Goal: Task Accomplishment & Management: Manage account settings

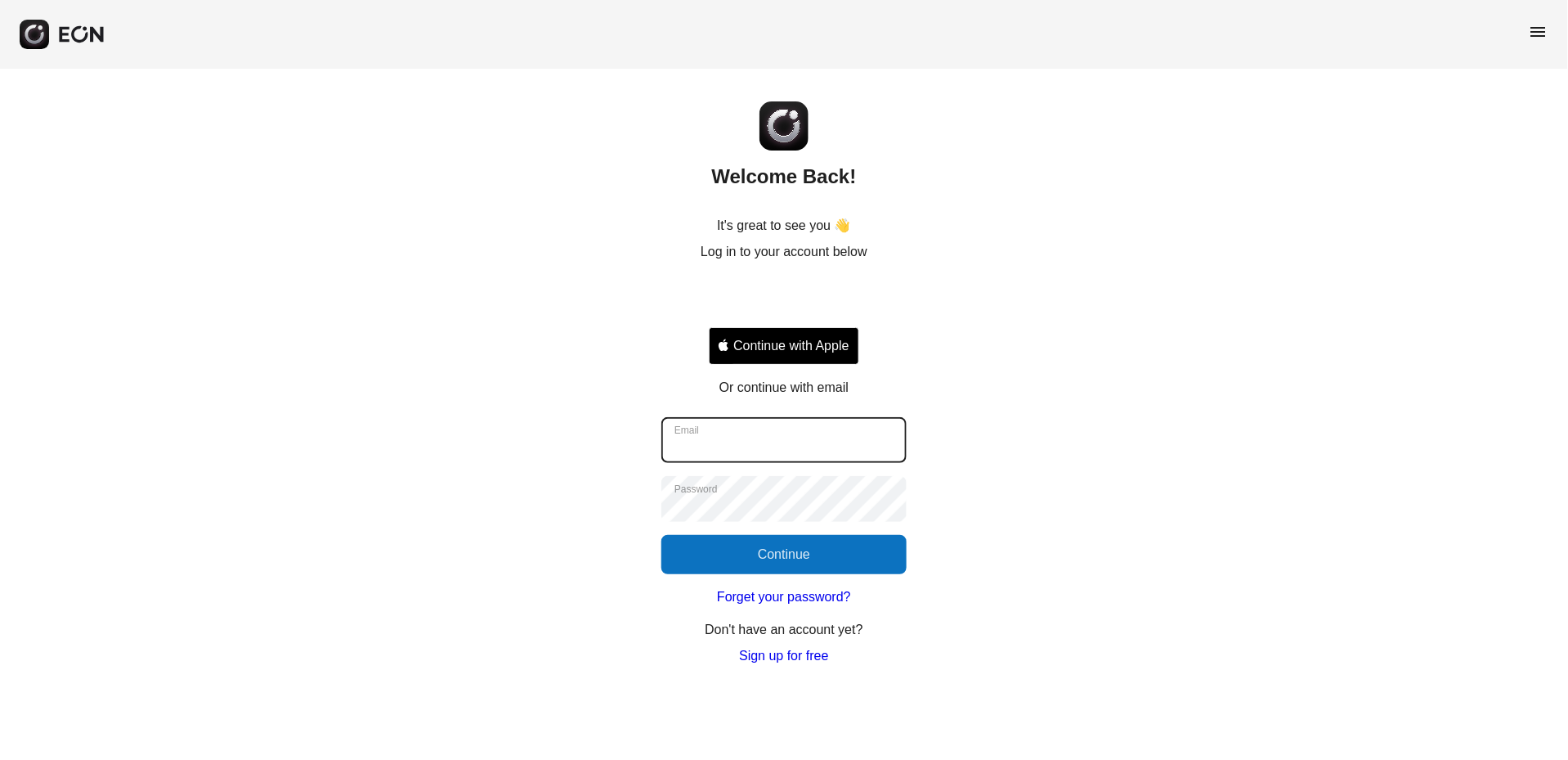
type input "**********"
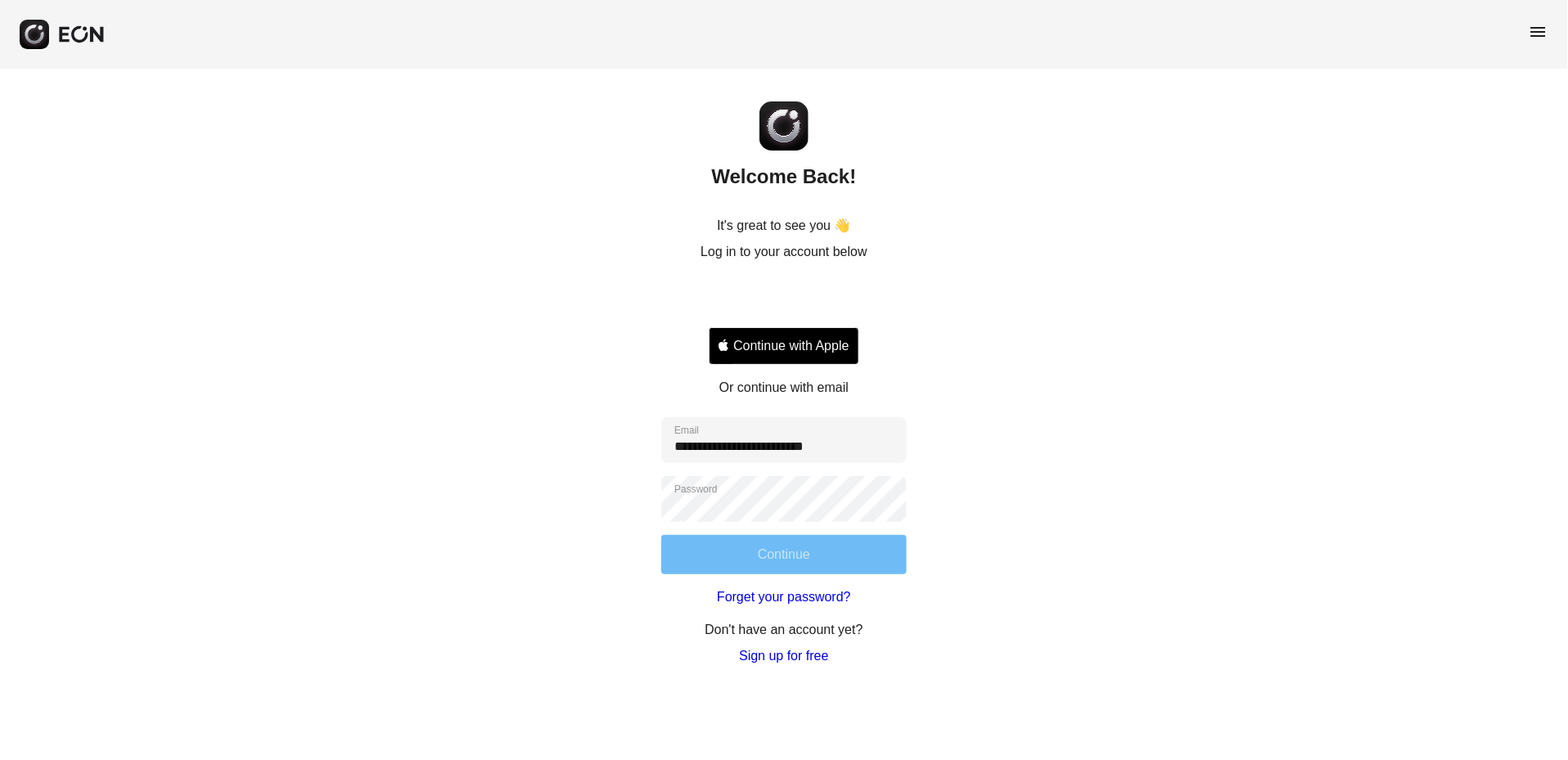
click at [883, 549] on button "Continue" at bounding box center [784, 555] width 245 height 40
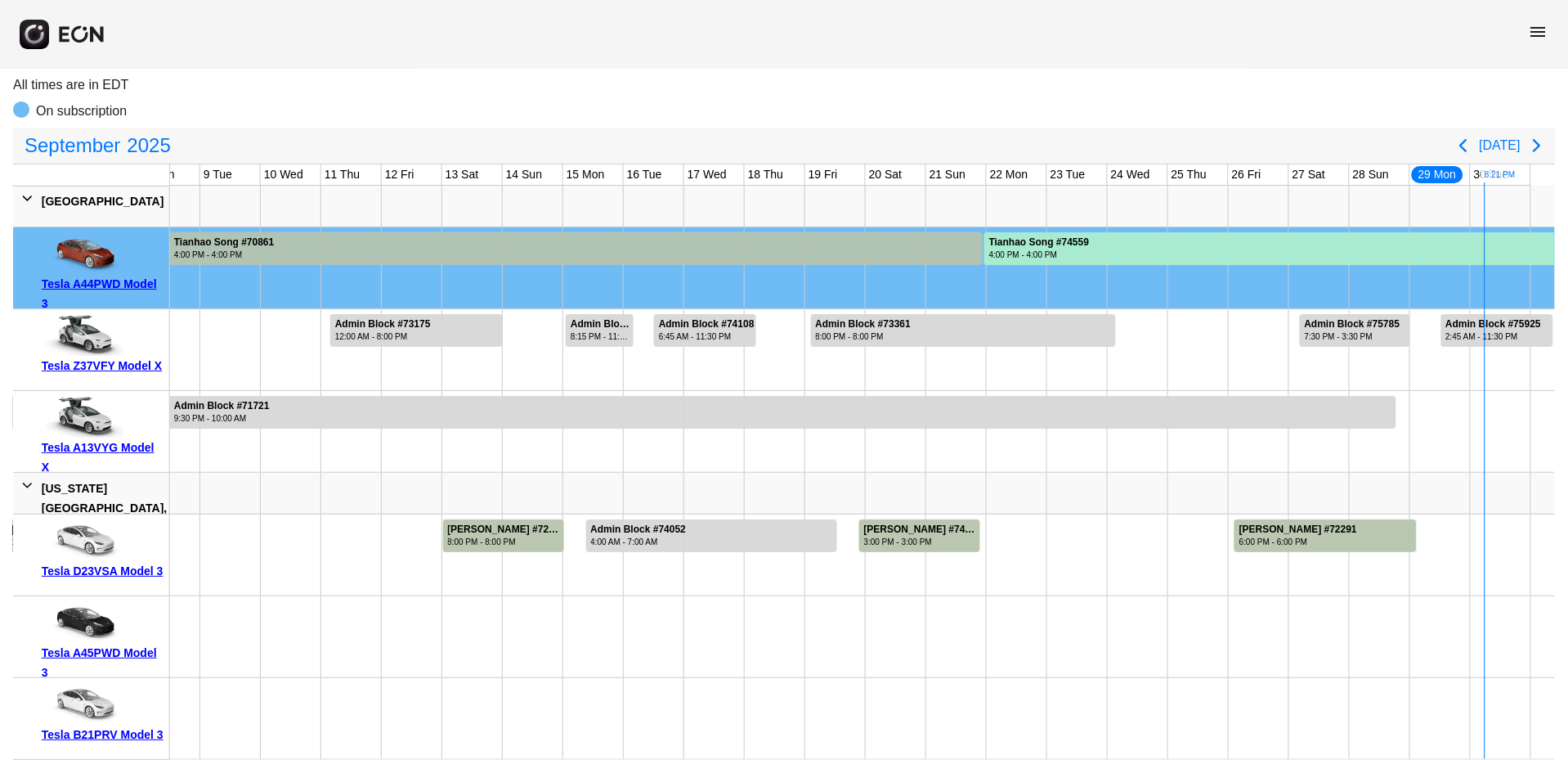
scroll to position [0, 453]
click at [1404, 522] on div at bounding box center [1327, 536] width 182 height 33
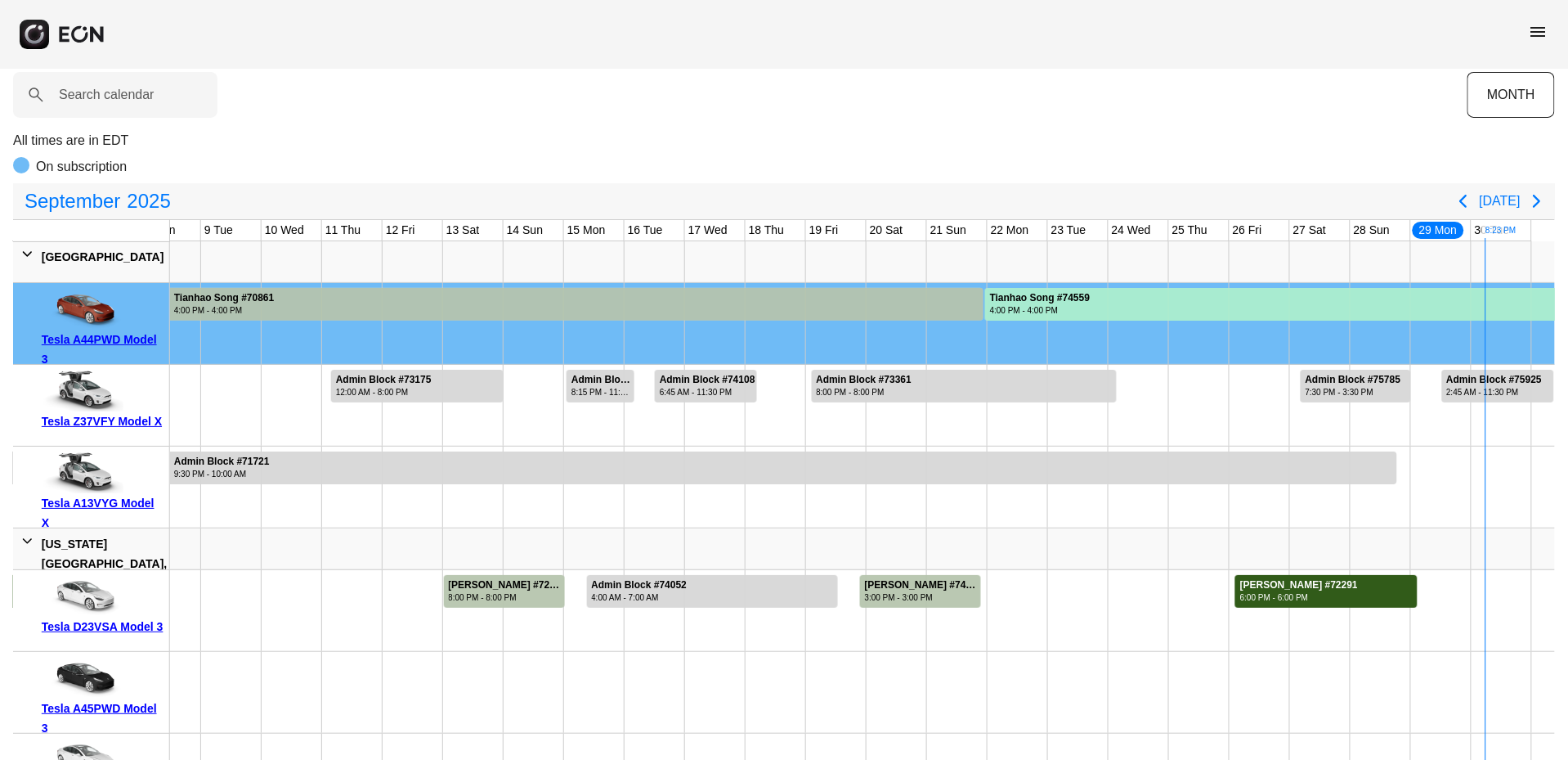
scroll to position [56, 0]
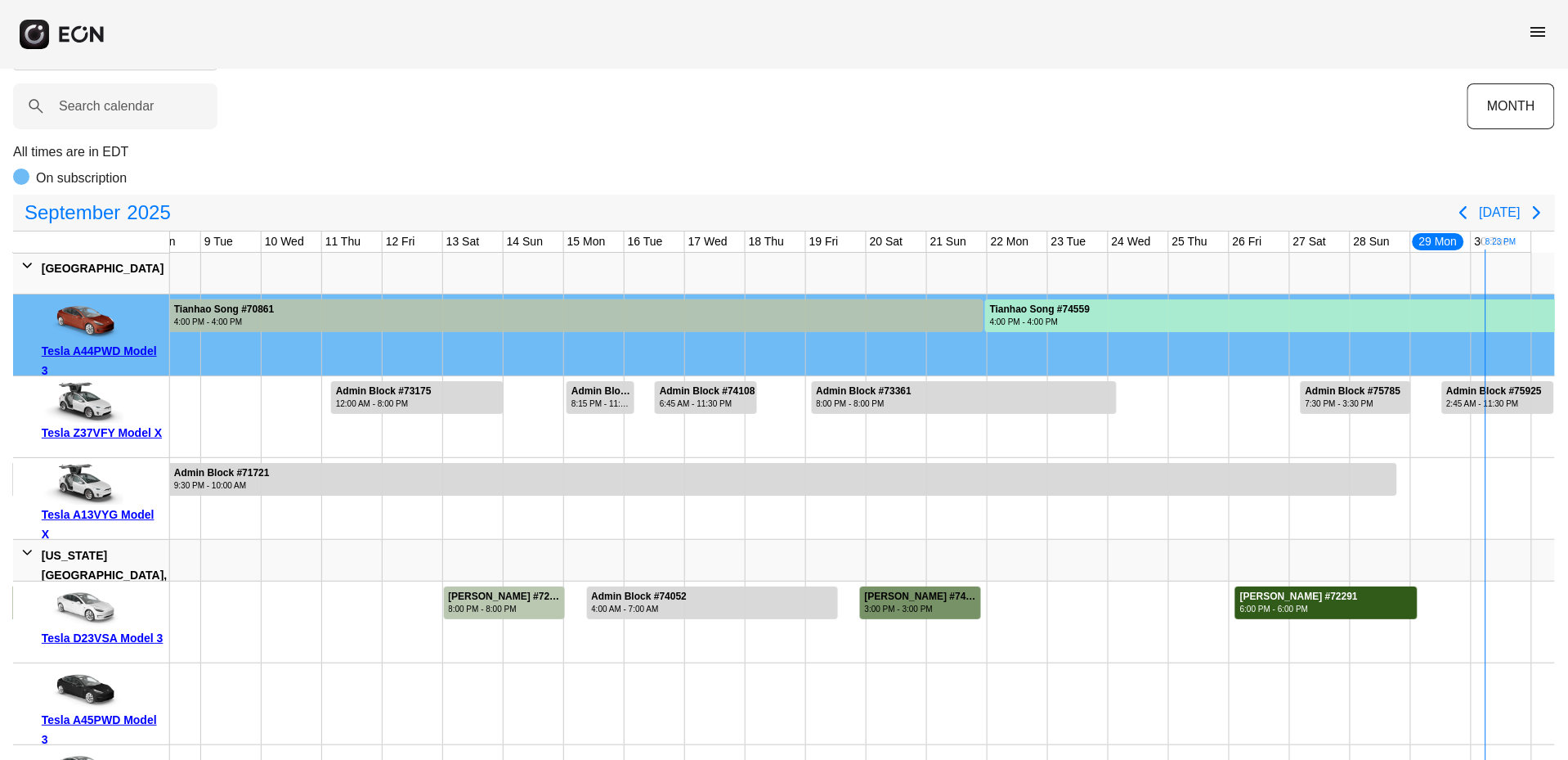
click at [959, 609] on div "3:00 PM - 3:00 PM" at bounding box center [922, 609] width 114 height 12
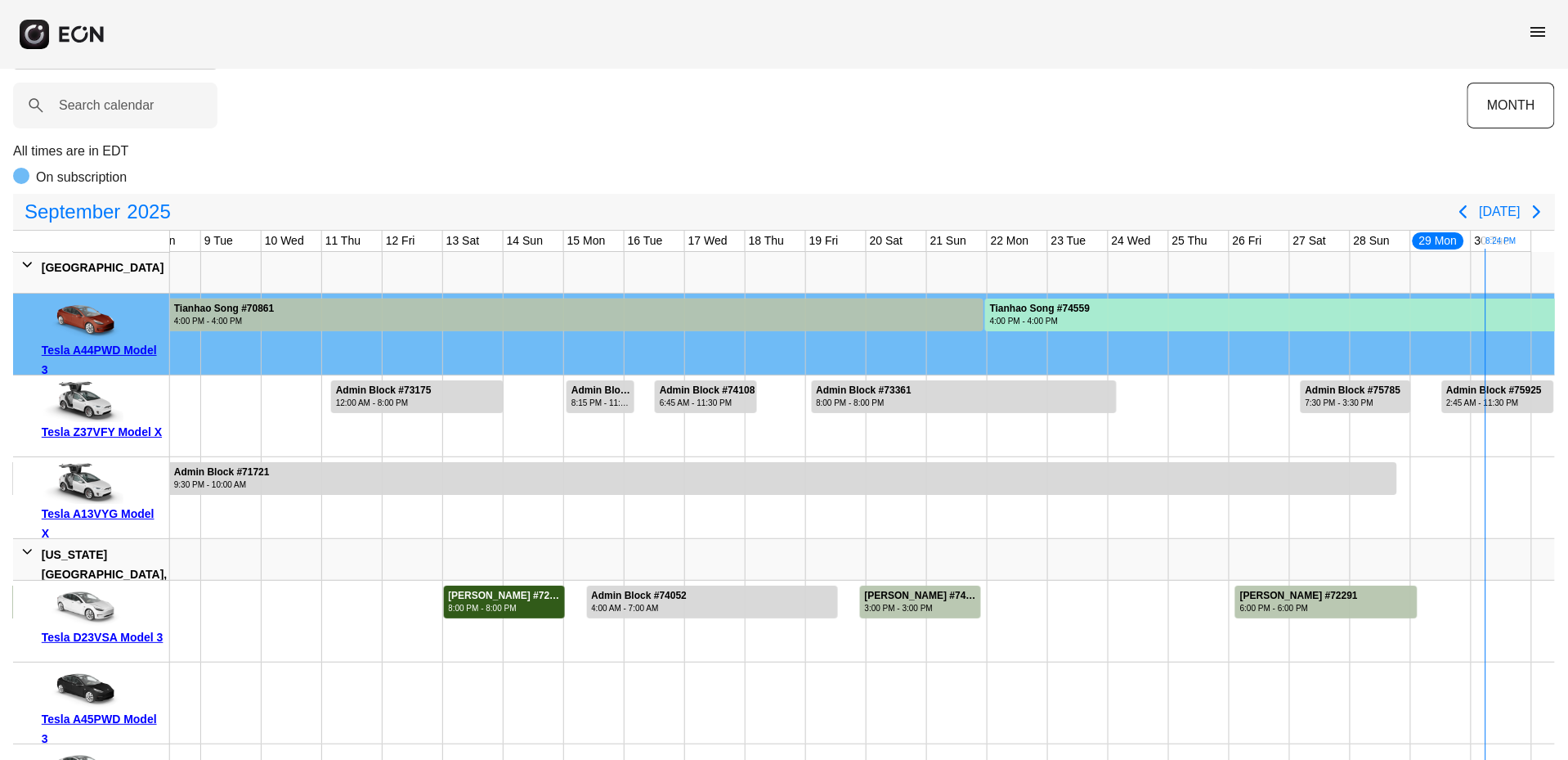
click at [512, 600] on div "Isaac Struhl #72220" at bounding box center [505, 596] width 114 height 12
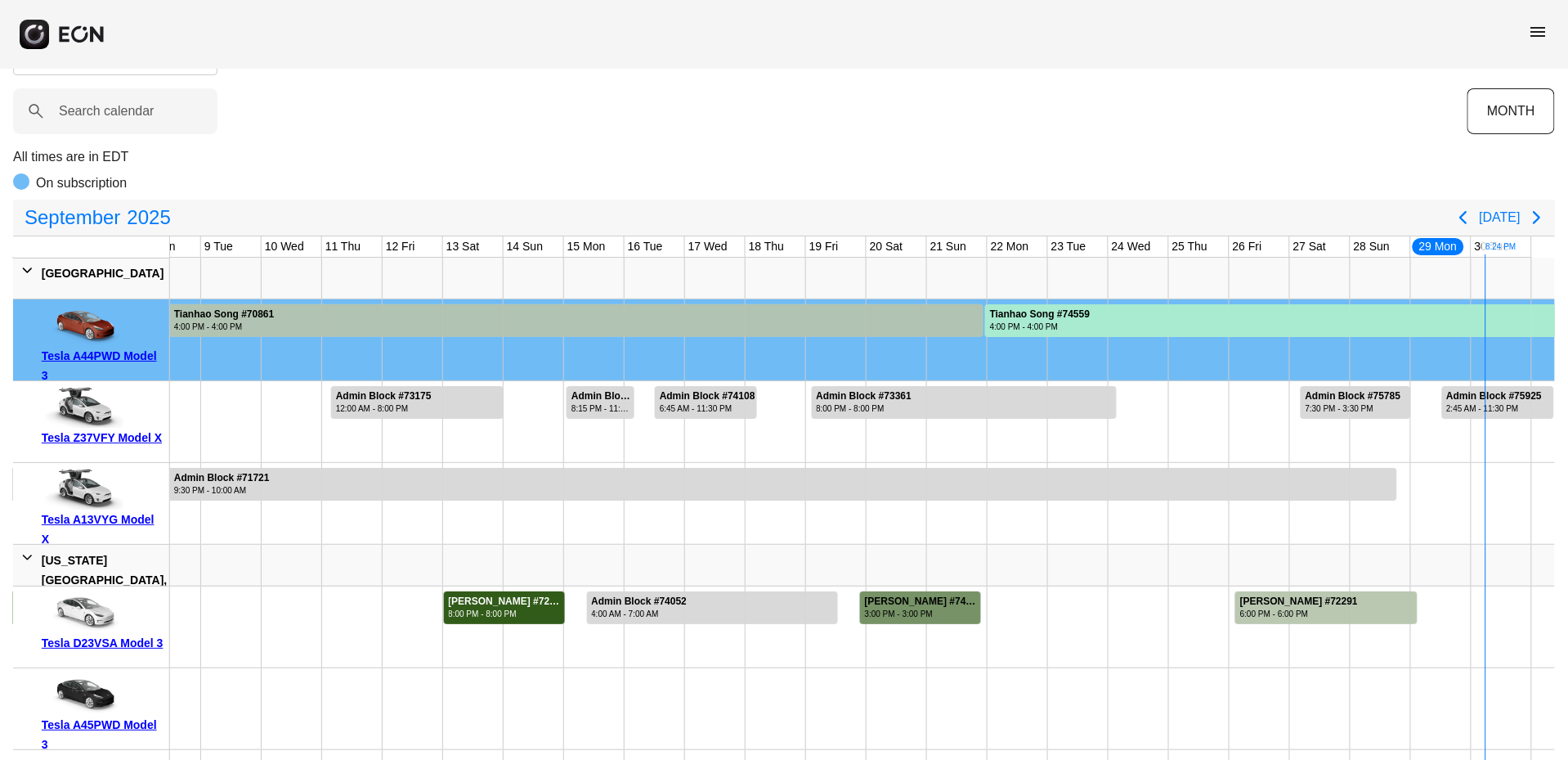
scroll to position [51, 0]
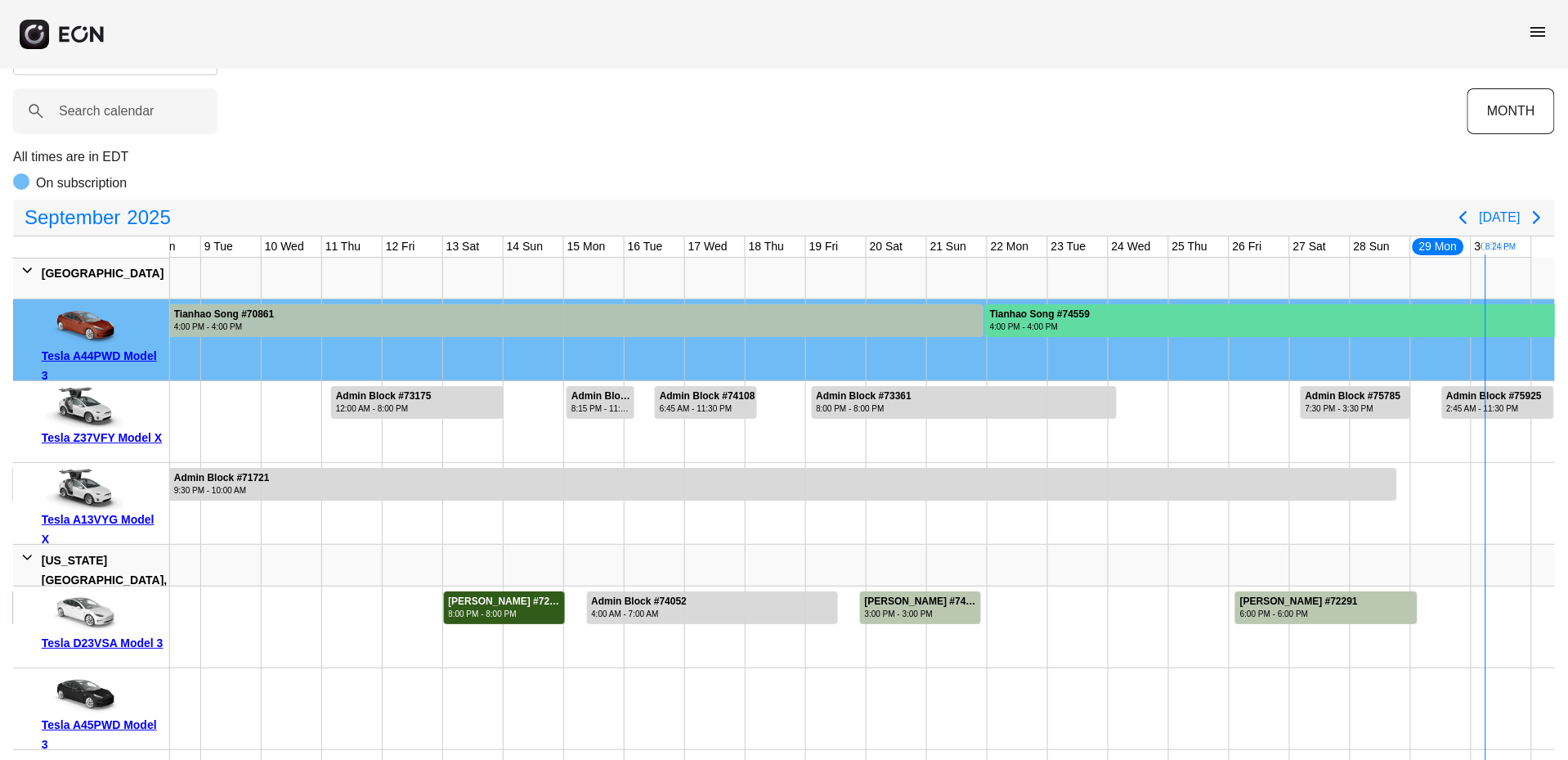
click at [1073, 316] on div "Tianhao Song #74559" at bounding box center [1040, 315] width 101 height 12
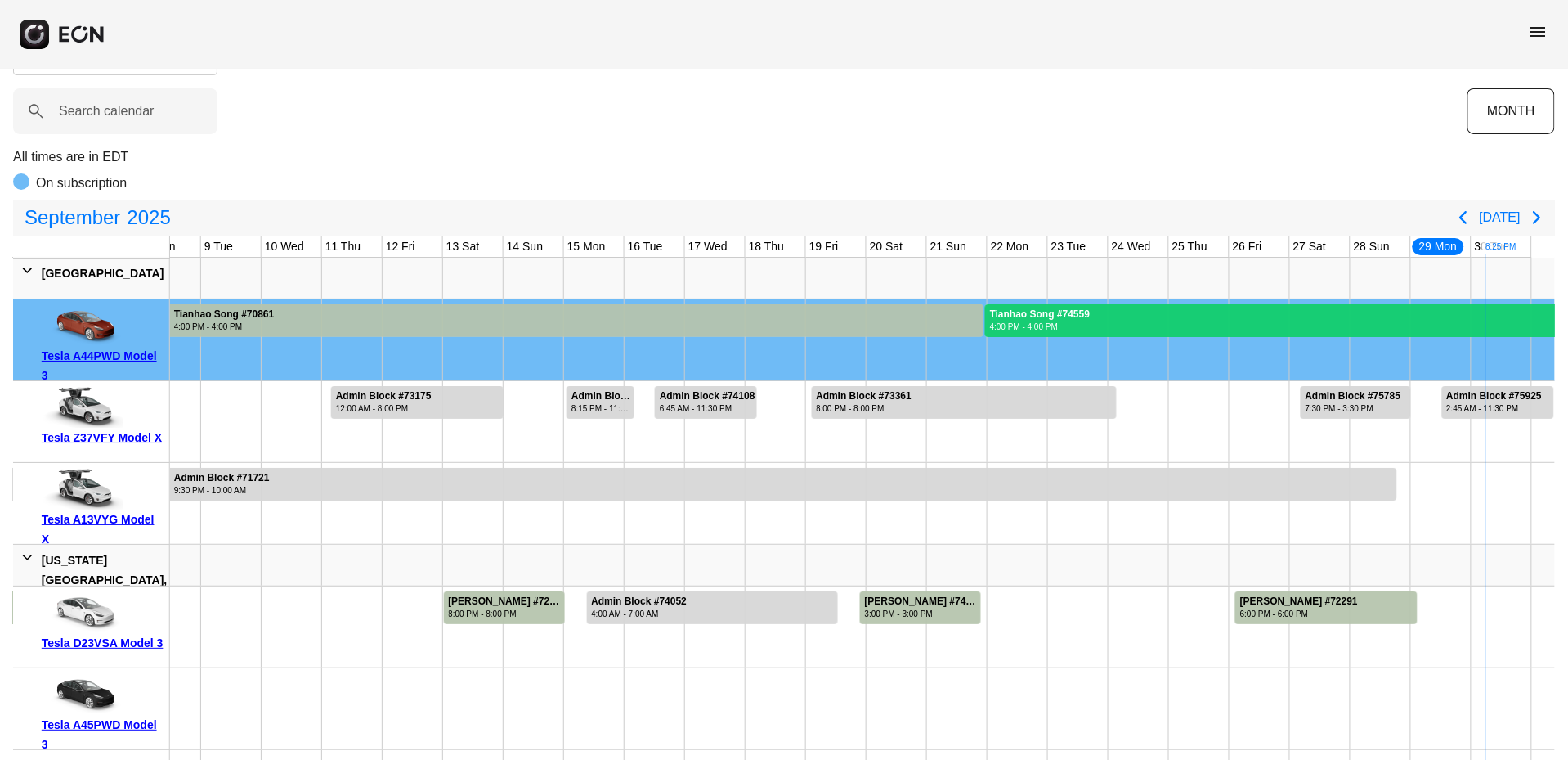
click at [1073, 316] on div "Tianhao Song #74559" at bounding box center [1040, 315] width 101 height 12
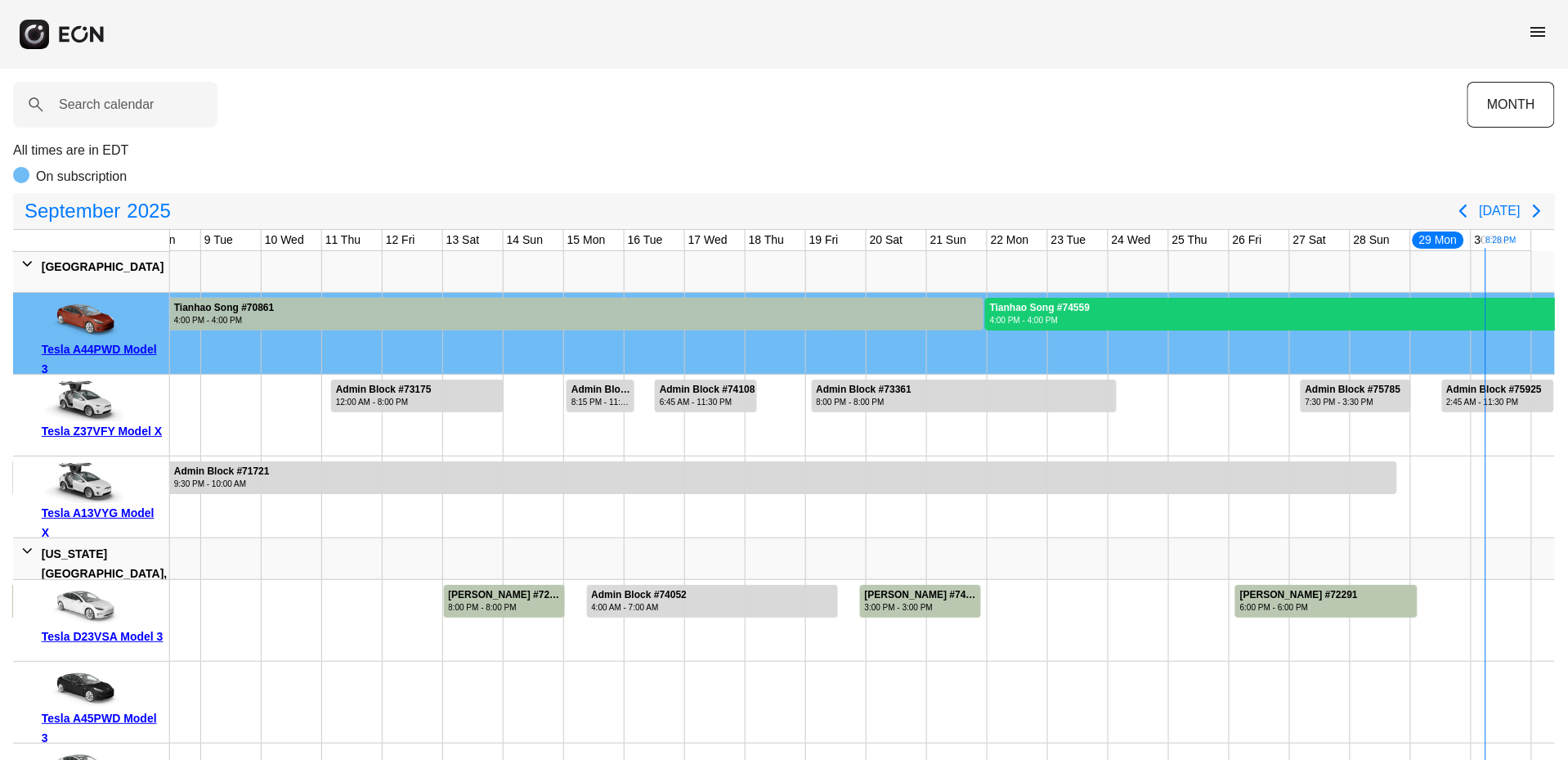
scroll to position [58, 0]
click at [1537, 218] on icon "Next page" at bounding box center [1537, 211] width 20 height 20
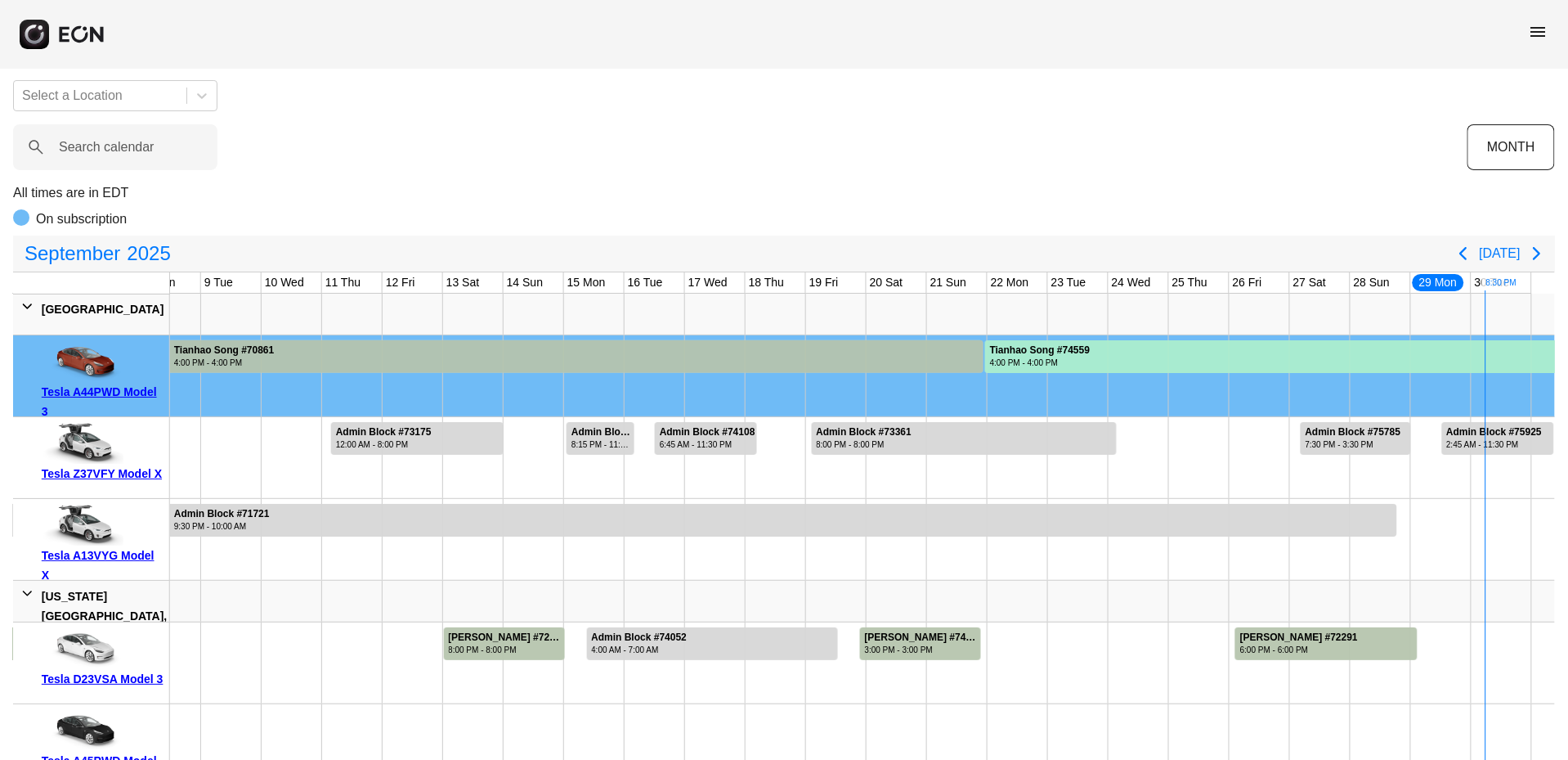
scroll to position [21, 0]
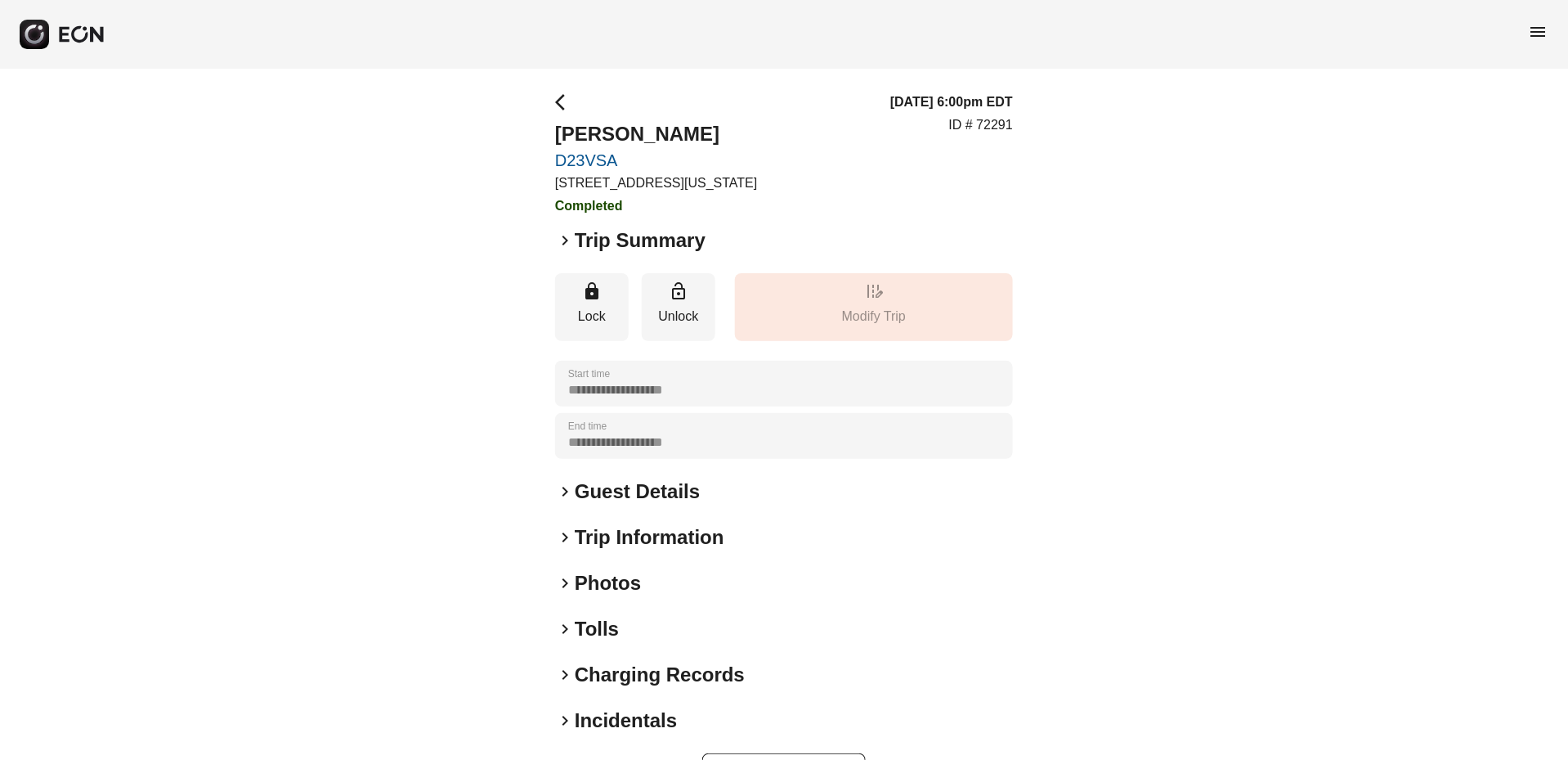
click at [564, 623] on span "keyboard_arrow_right" at bounding box center [564, 628] width 20 height 20
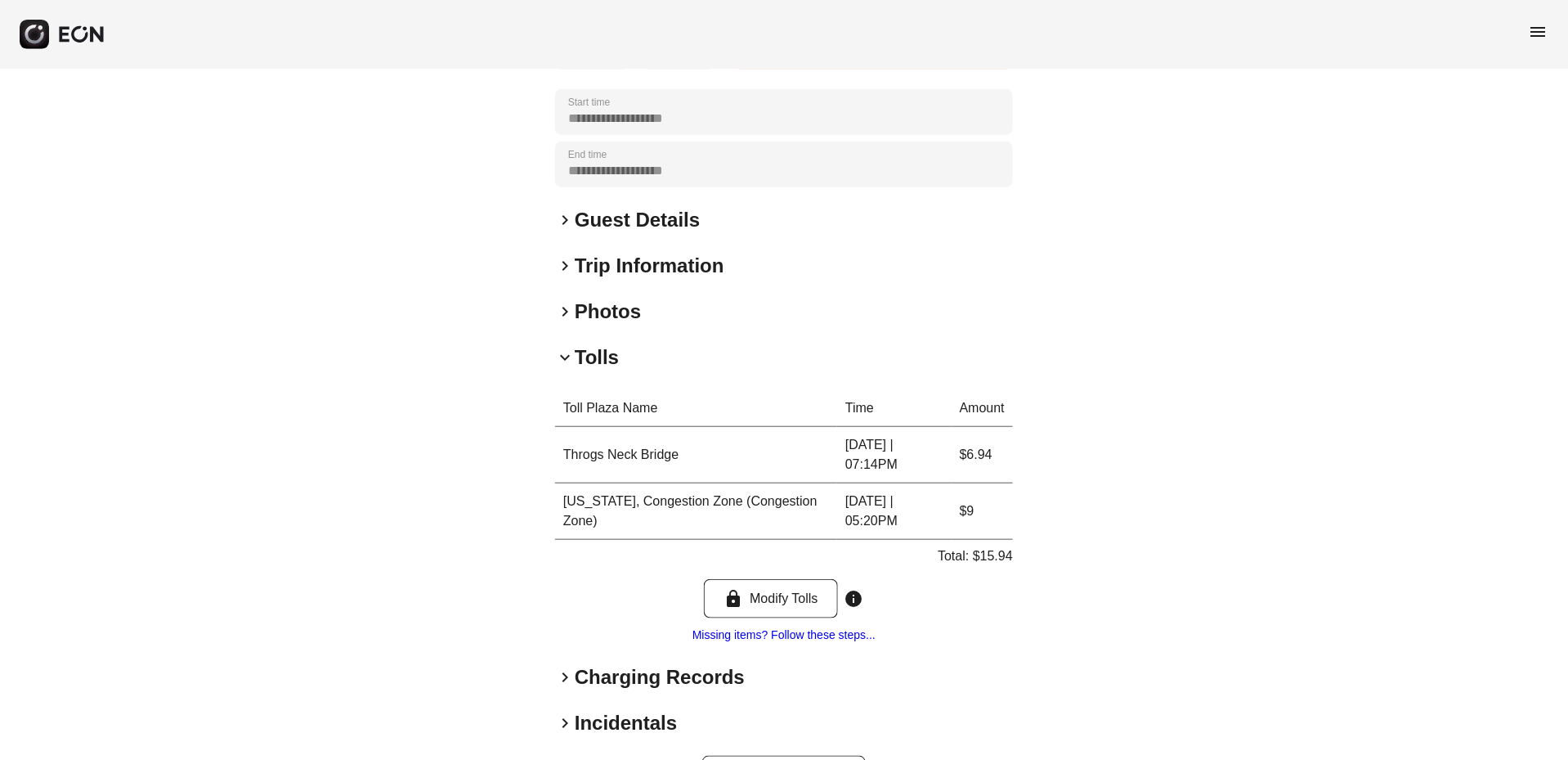
scroll to position [270, 0]
click at [564, 677] on span "keyboard_arrow_right" at bounding box center [564, 678] width 20 height 20
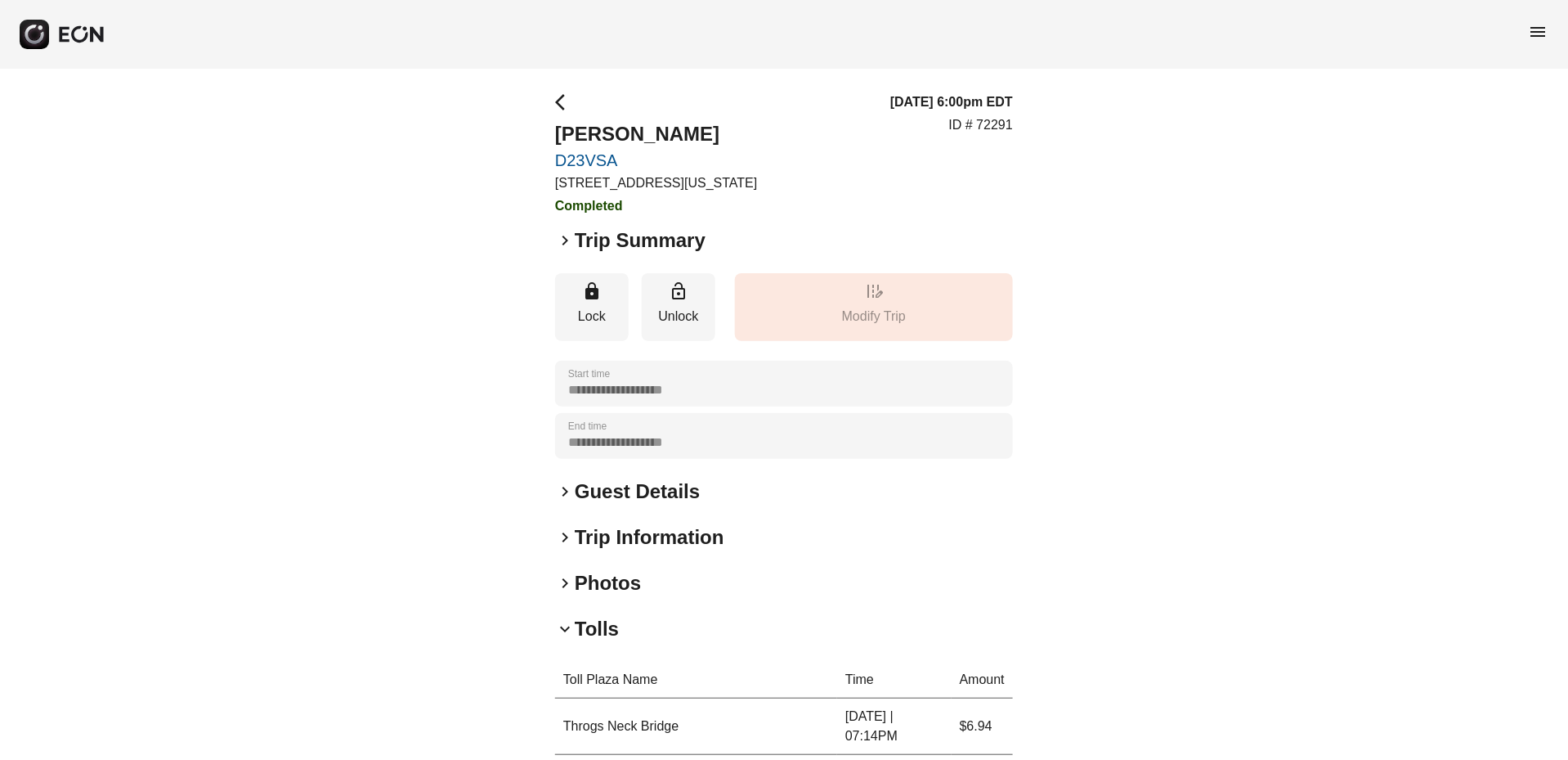
scroll to position [0, 0]
click at [561, 496] on span "keyboard_arrow_right" at bounding box center [564, 492] width 20 height 20
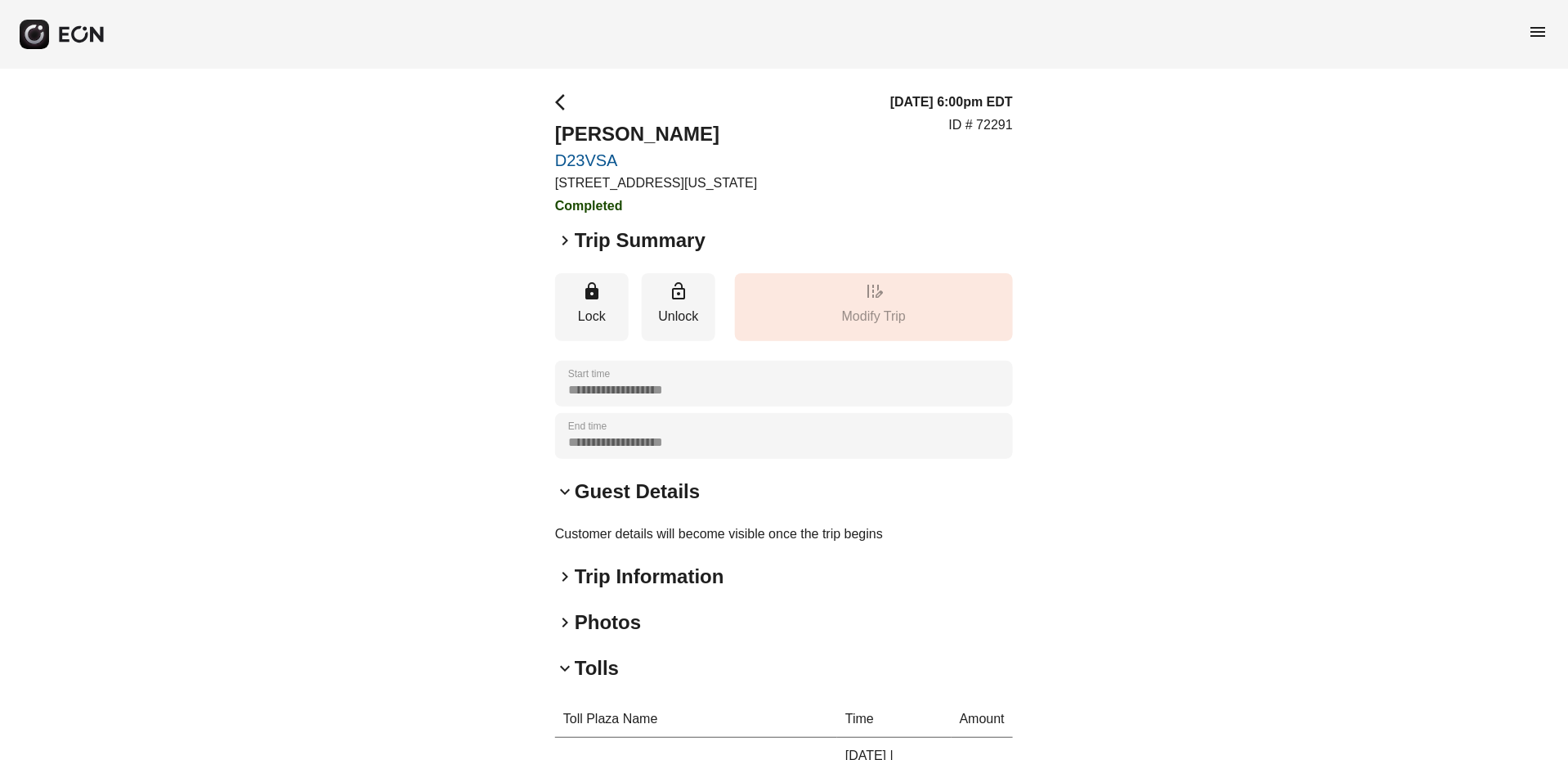
click at [564, 241] on span "keyboard_arrow_right" at bounding box center [564, 240] width 20 height 20
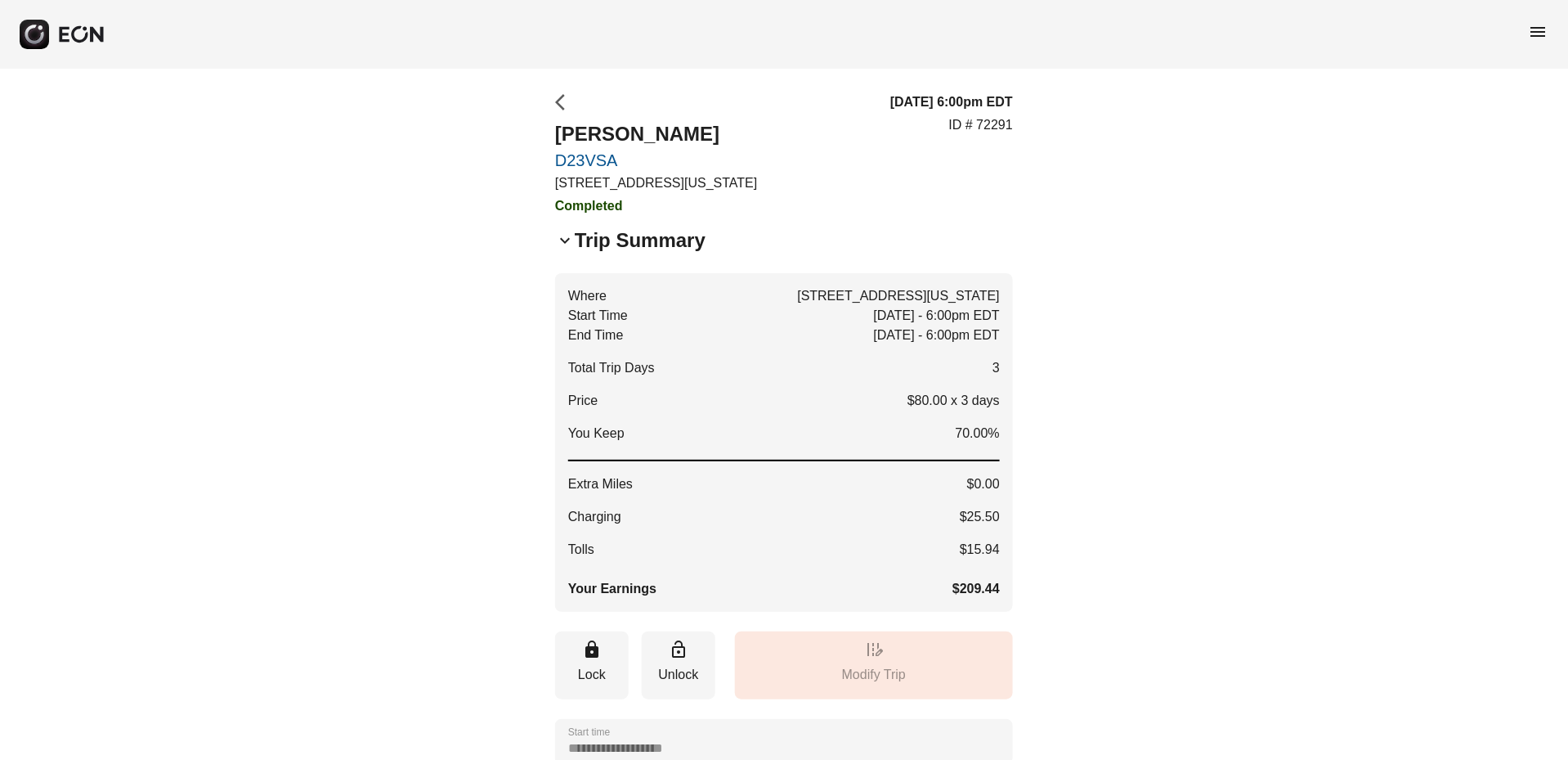
click at [557, 100] on span "arrow_back_ios" at bounding box center [564, 102] width 20 height 20
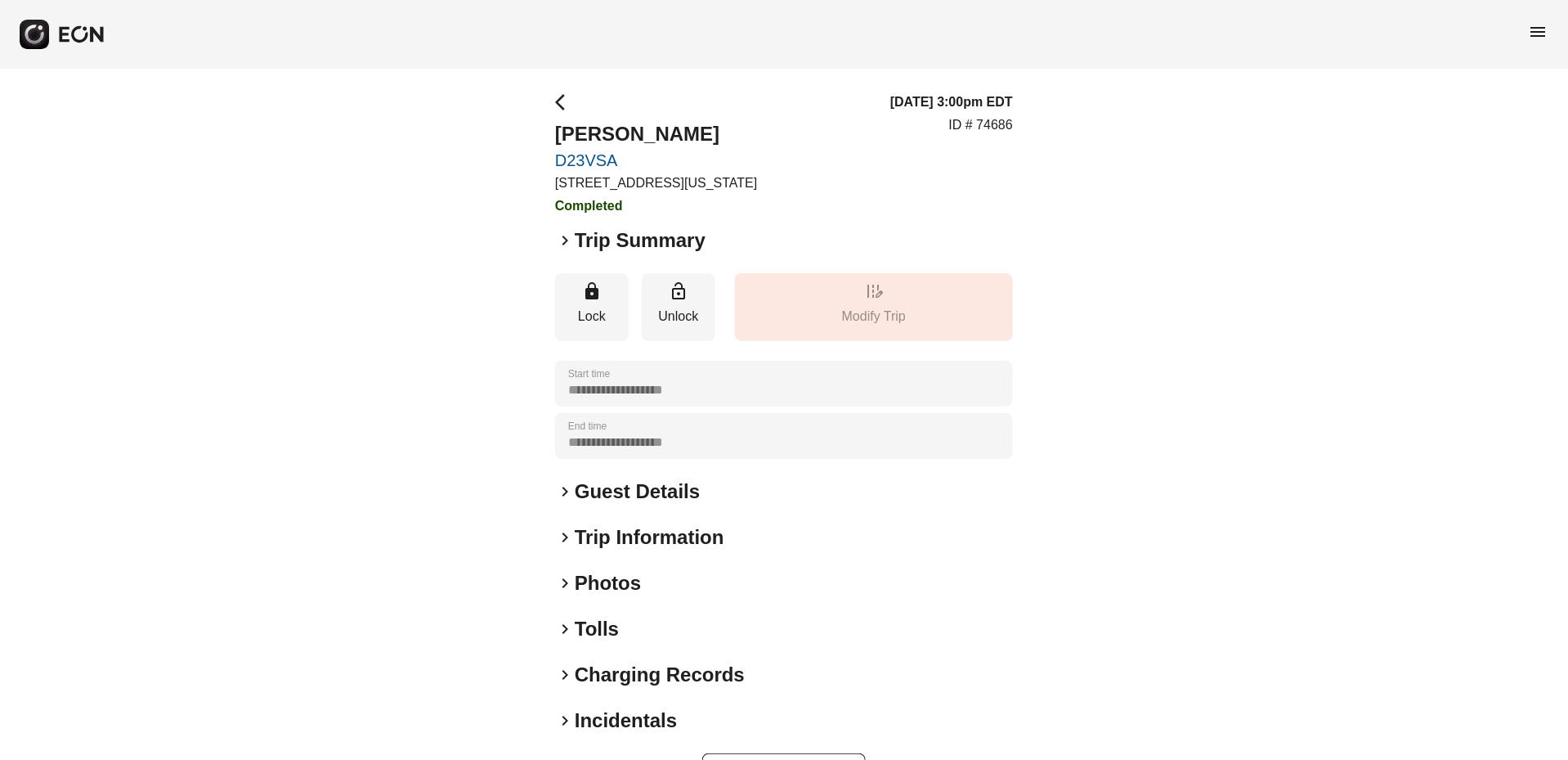
click at [560, 491] on span "keyboard_arrow_right" at bounding box center [564, 492] width 20 height 20
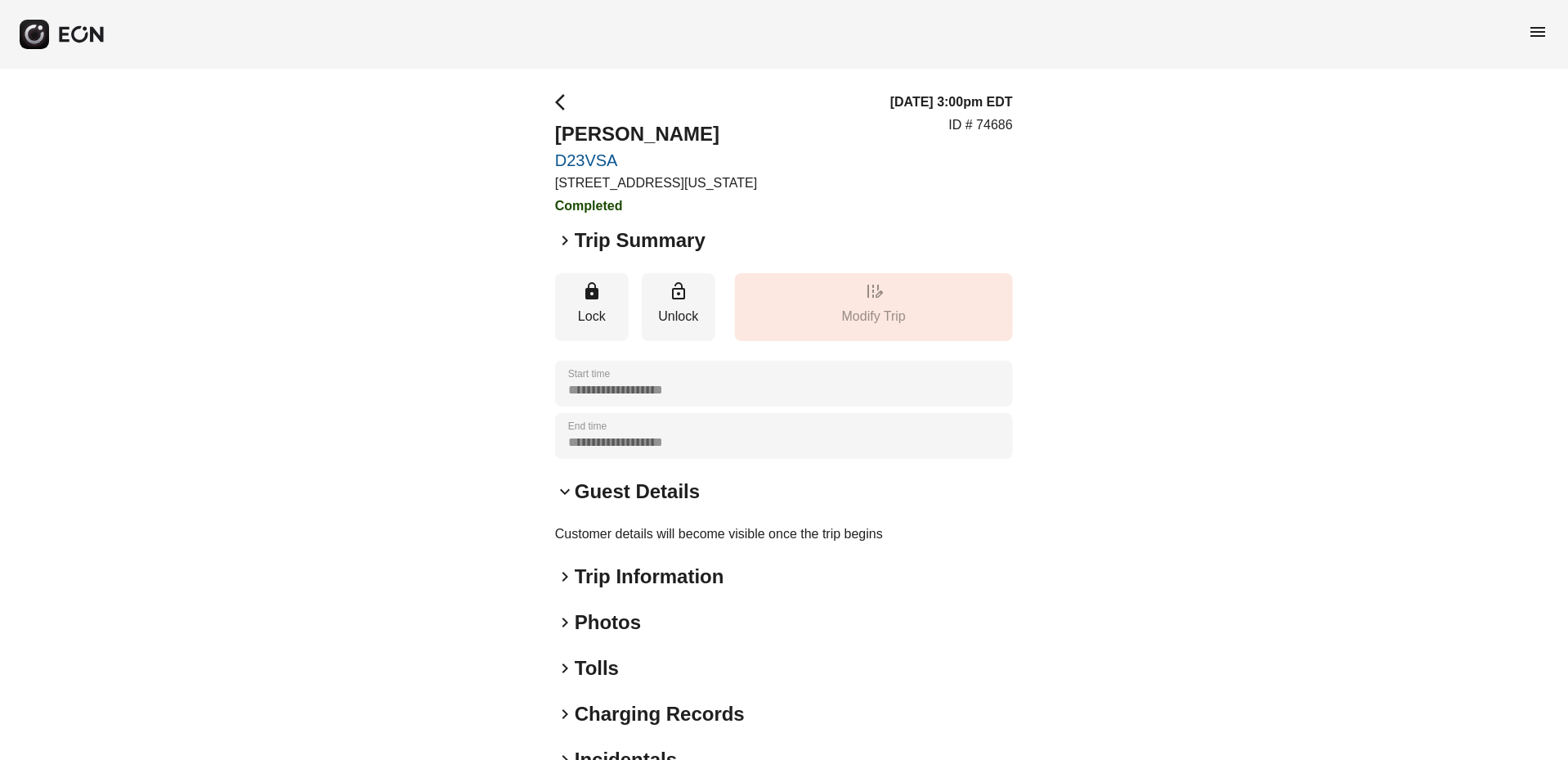
click at [566, 236] on span "keyboard_arrow_right" at bounding box center [564, 240] width 20 height 20
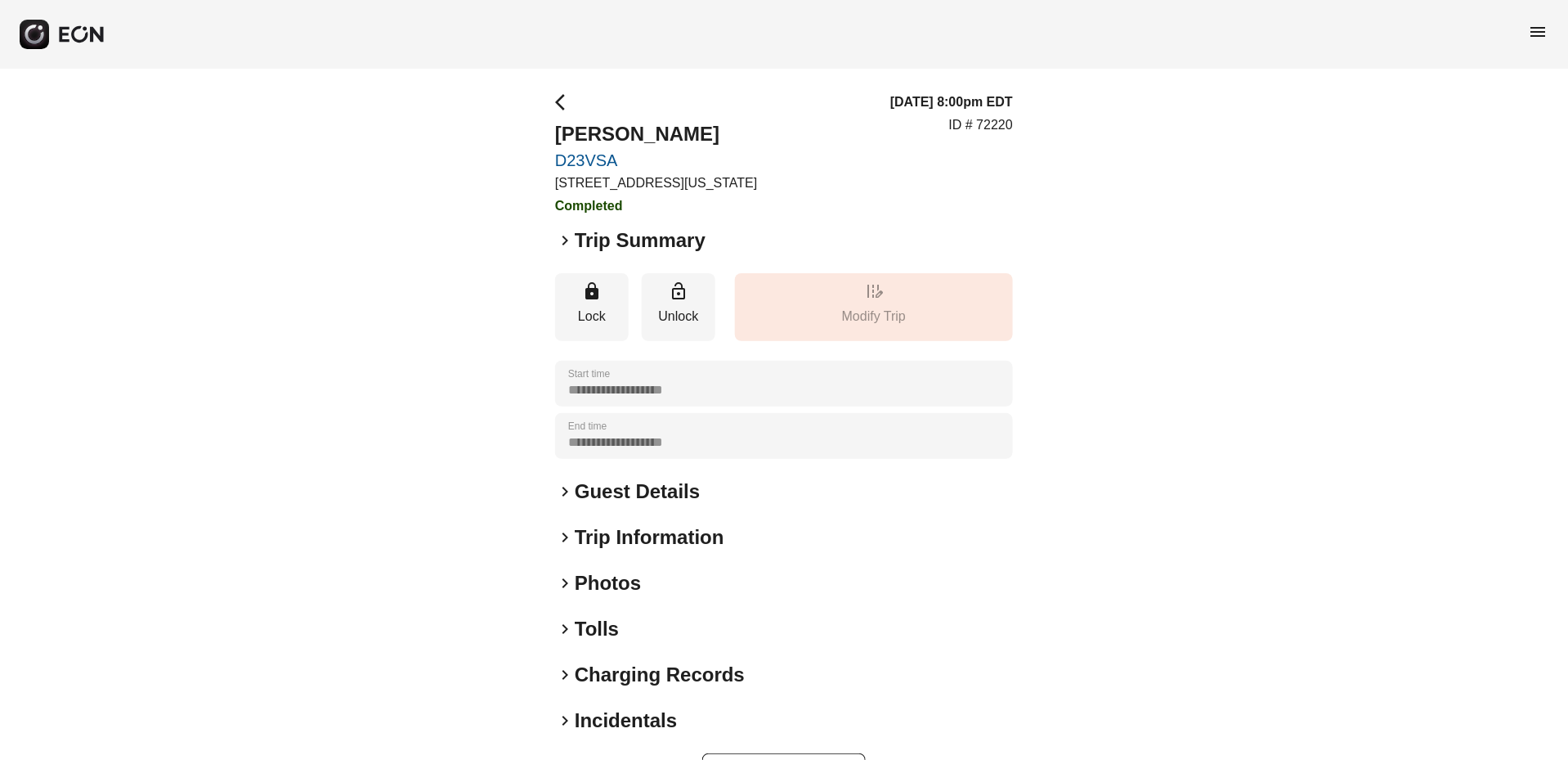
click at [561, 241] on span "keyboard_arrow_right" at bounding box center [564, 240] width 20 height 20
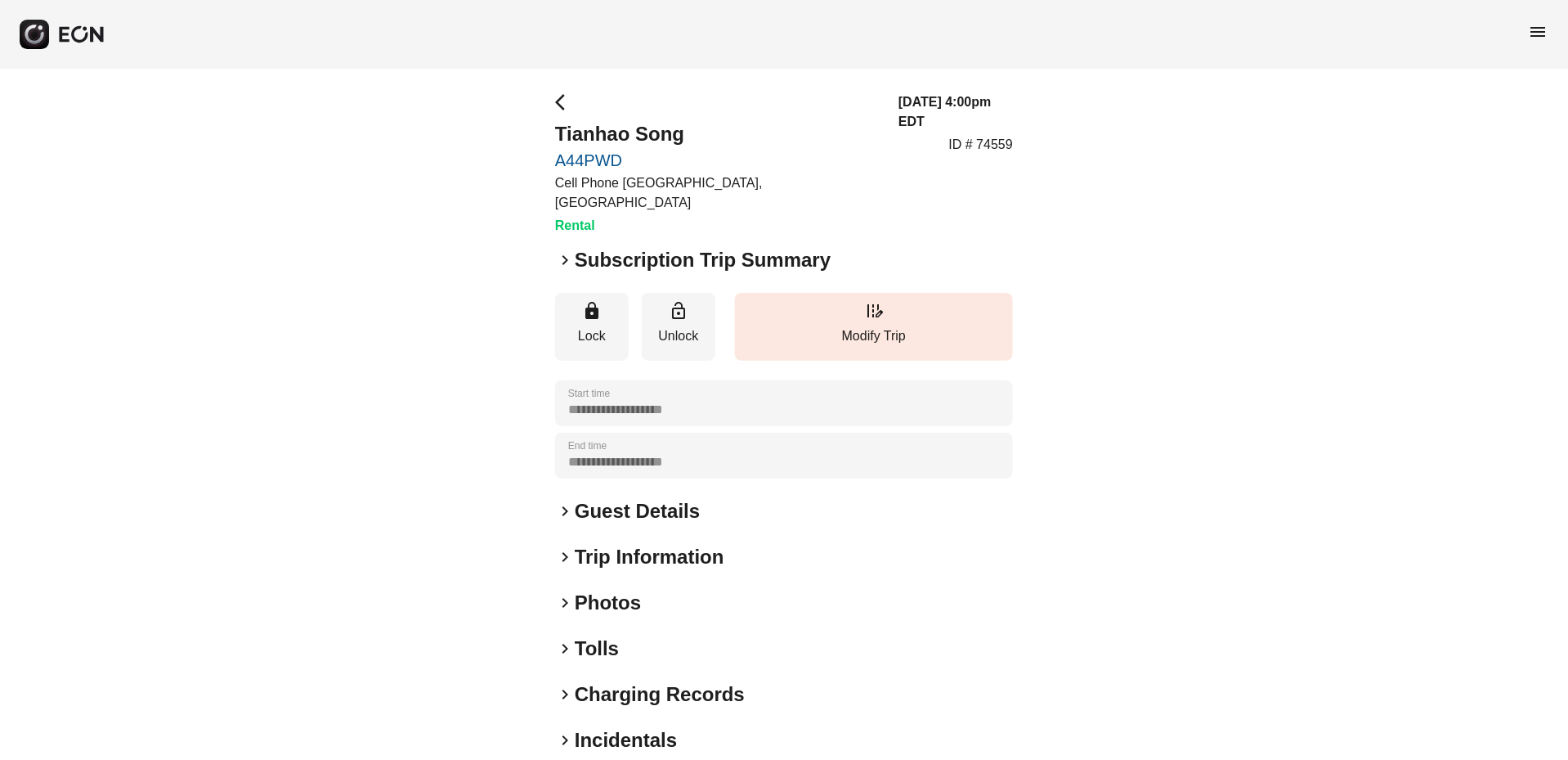
click at [560, 250] on span "keyboard_arrow_right" at bounding box center [564, 260] width 20 height 20
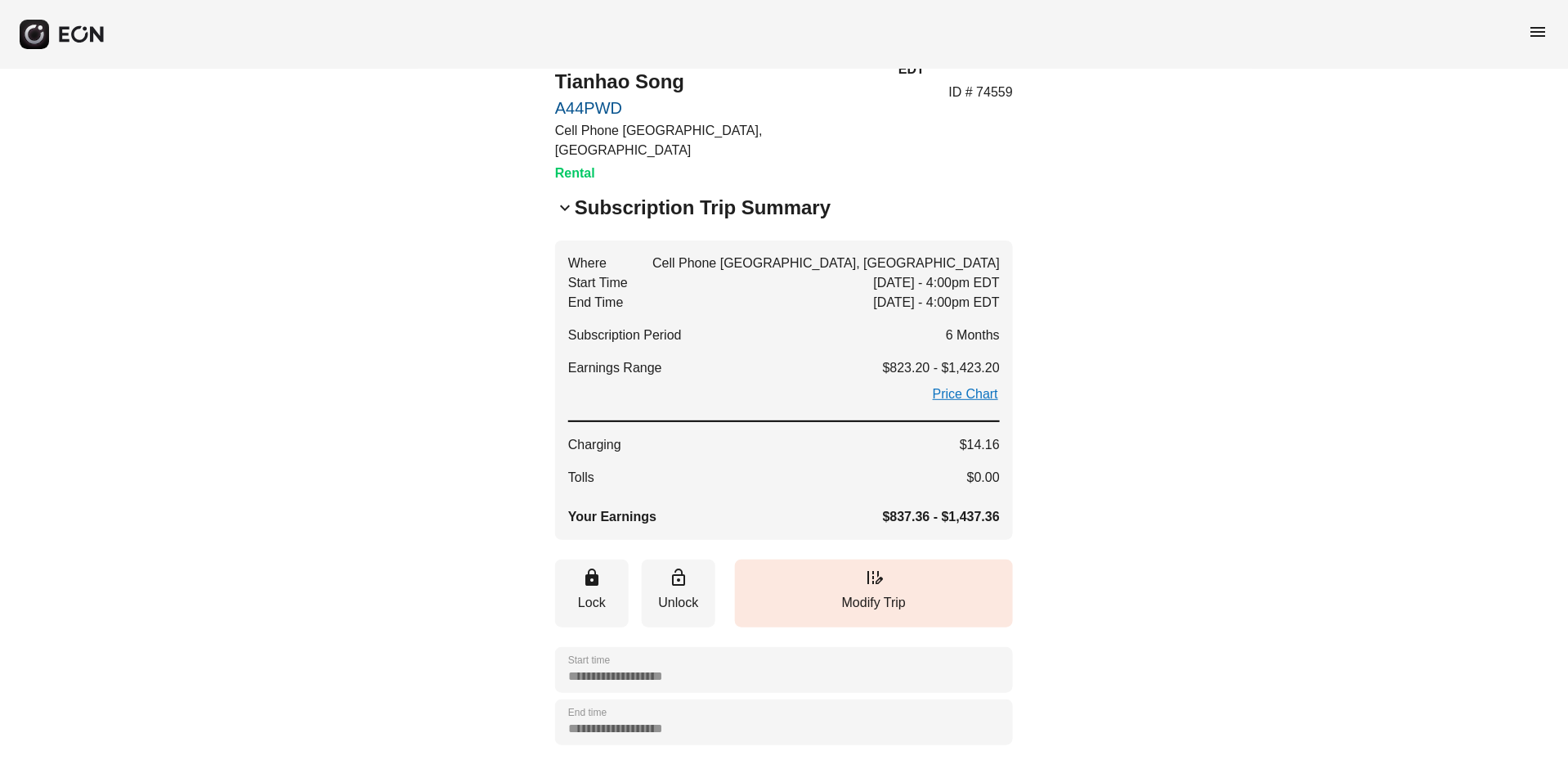
scroll to position [62, 0]
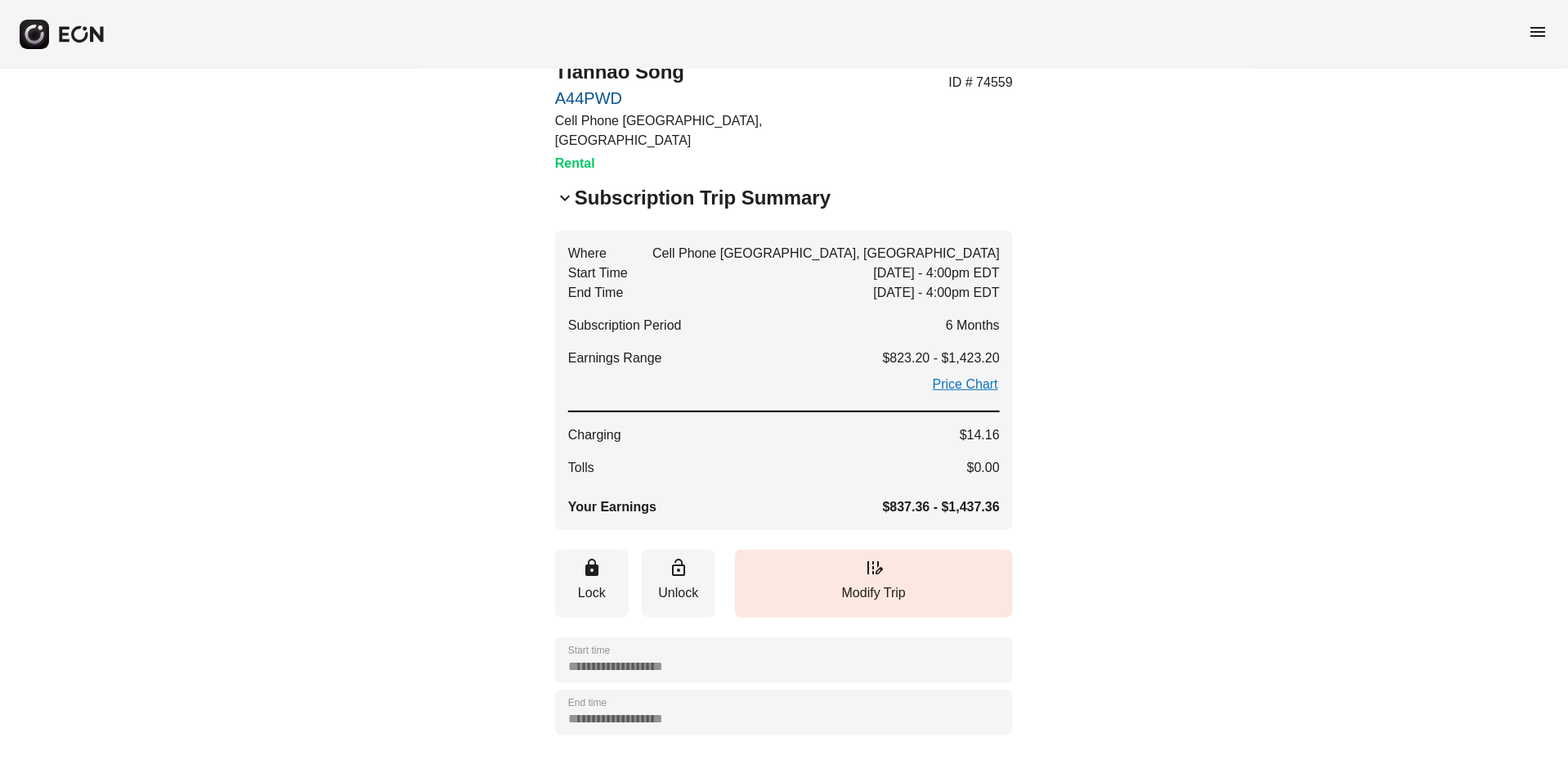
click at [566, 188] on span "keyboard_arrow_down" at bounding box center [564, 198] width 20 height 20
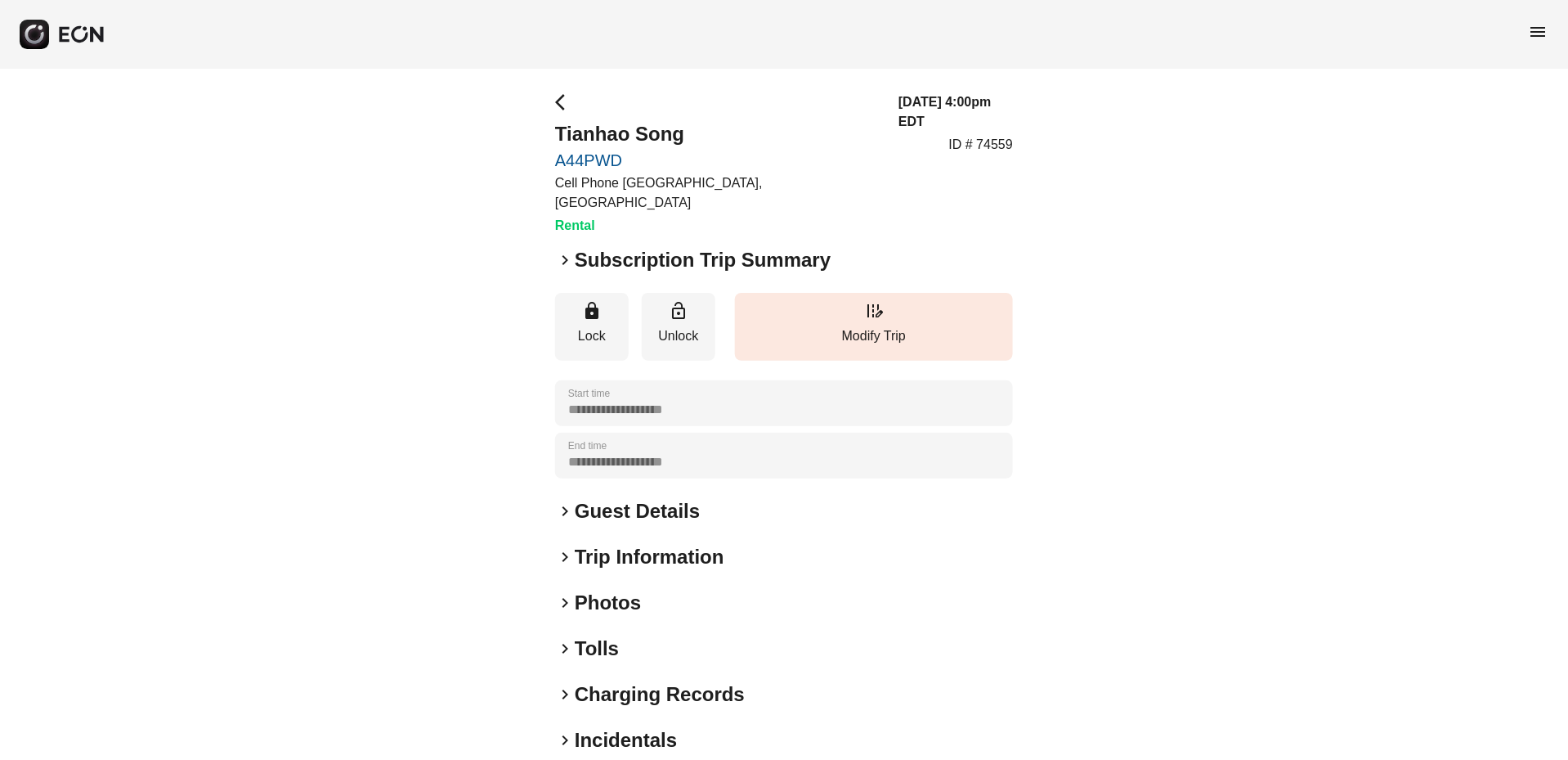
scroll to position [0, 0]
click at [1541, 30] on span "menu" at bounding box center [1539, 32] width 20 height 20
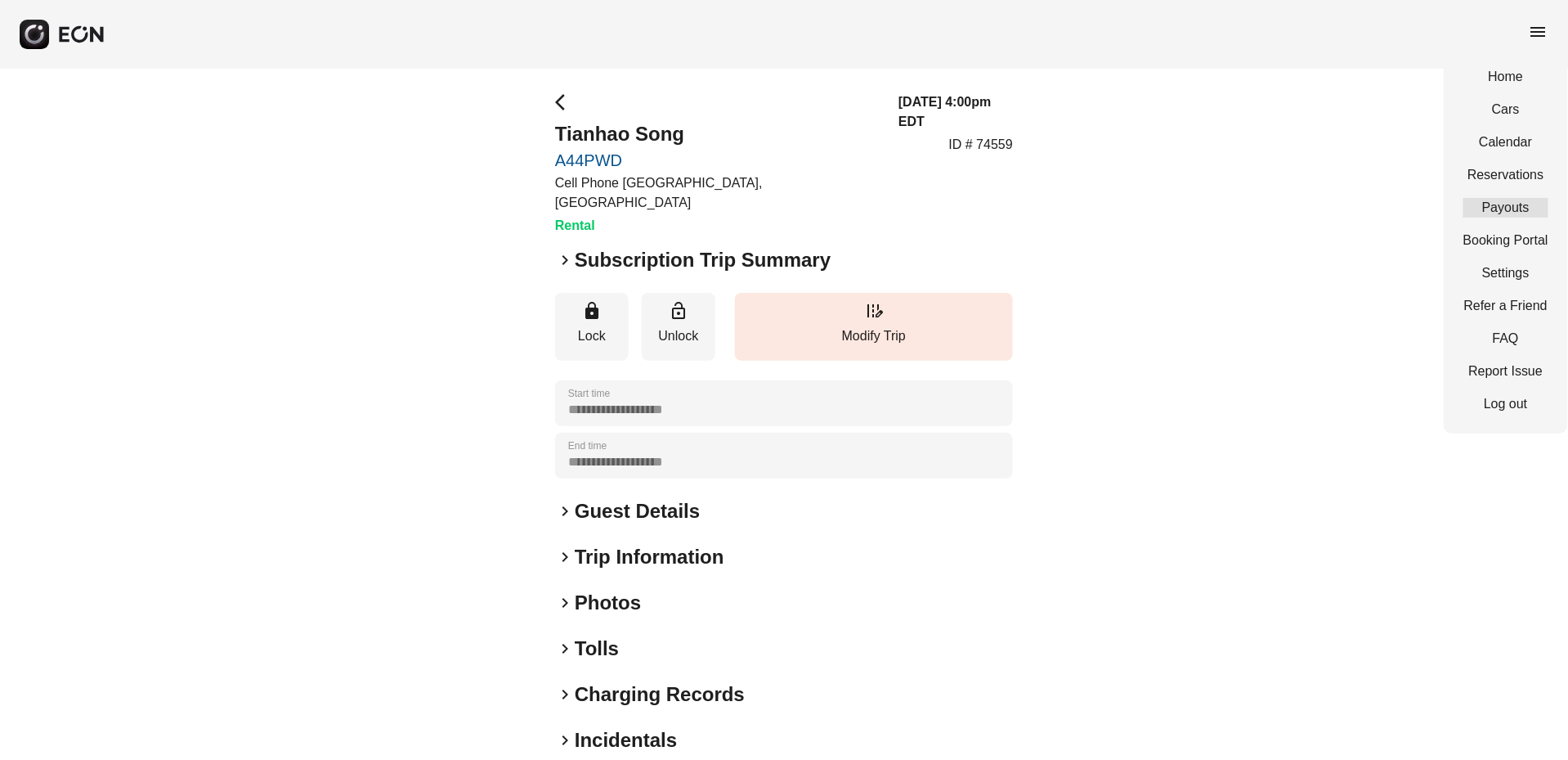
click at [1517, 200] on link "Payouts" at bounding box center [1505, 207] width 85 height 20
